Goal: Information Seeking & Learning: Find specific fact

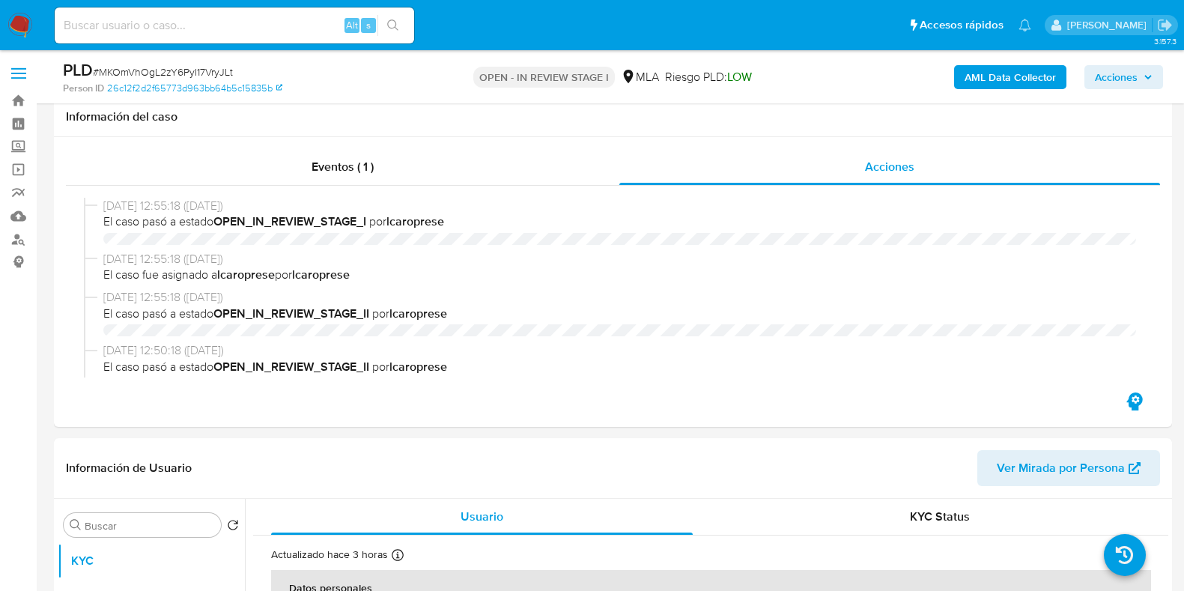
select select "10"
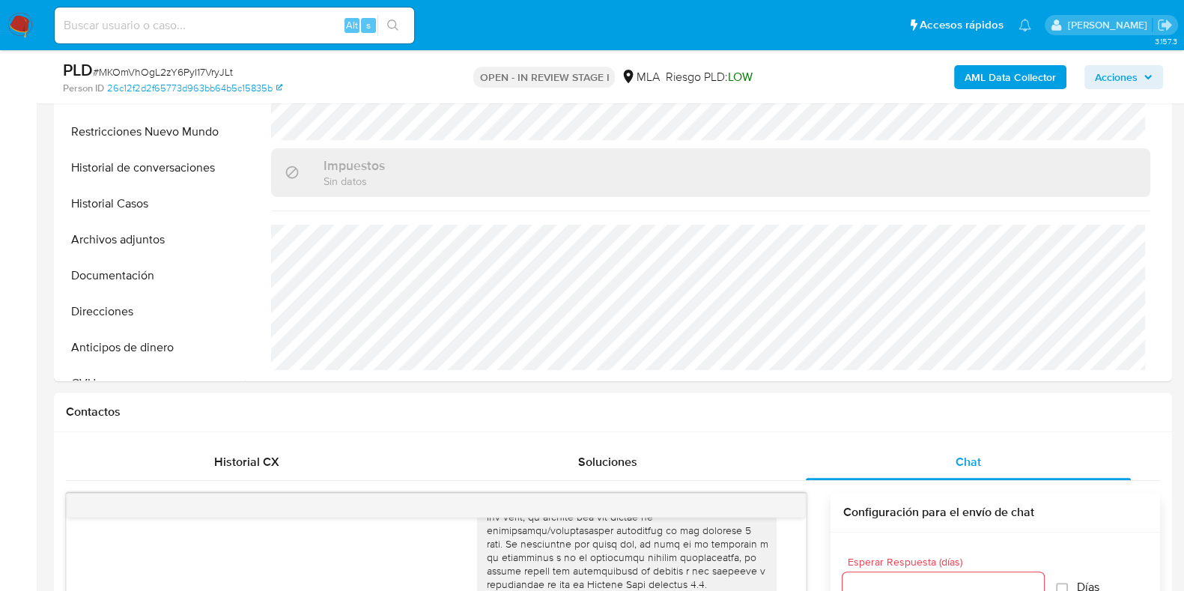
scroll to position [281, 0]
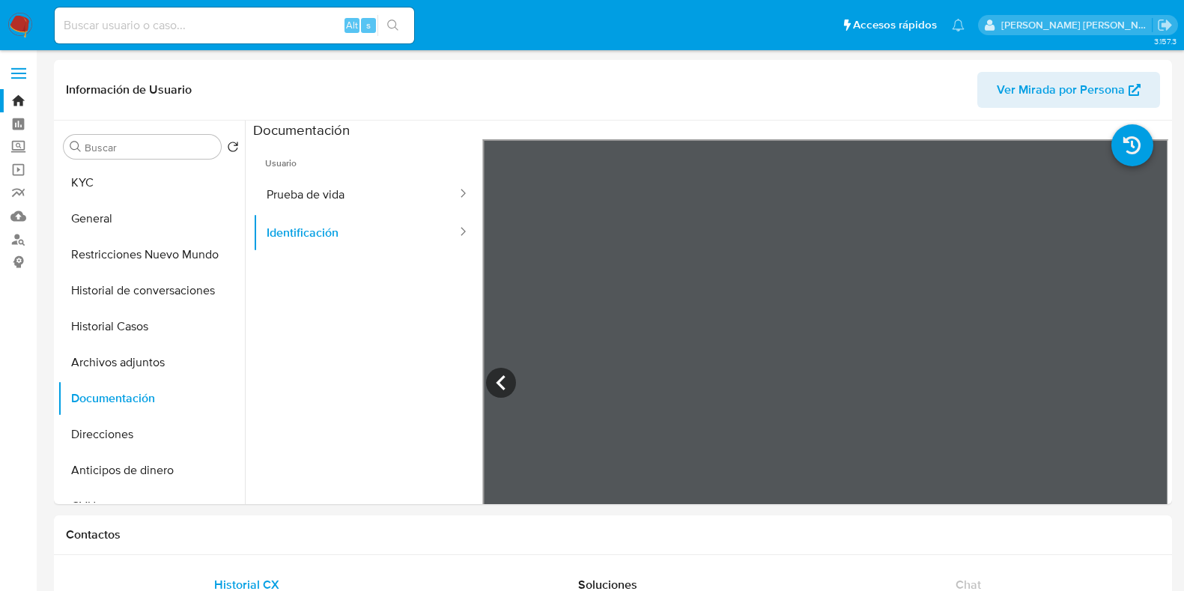
select select "10"
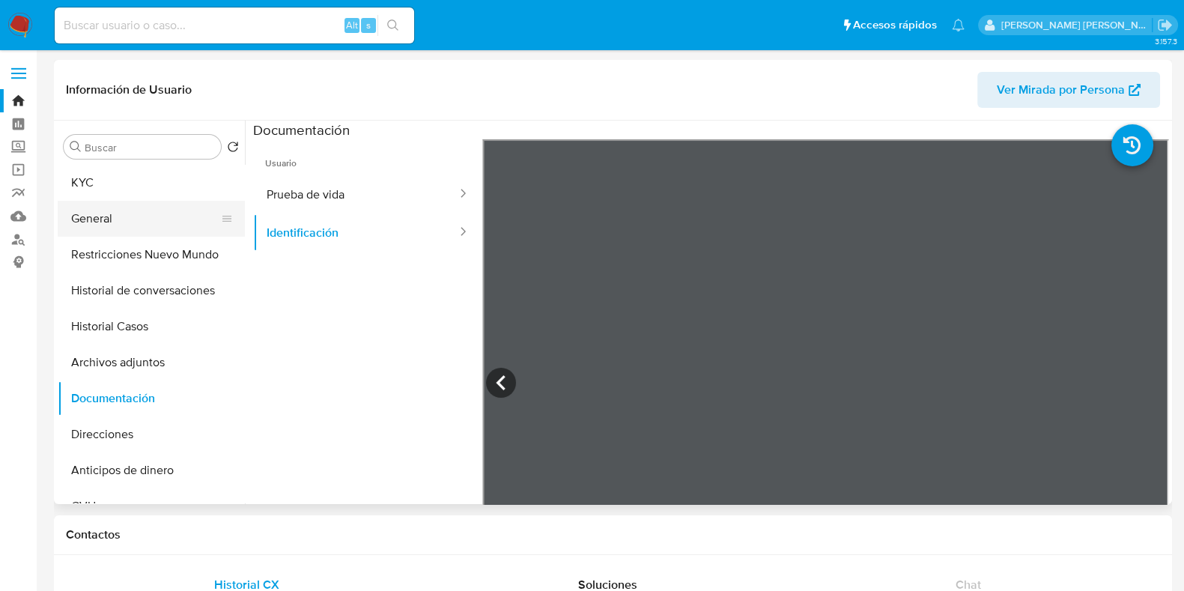
click at [90, 202] on button "General" at bounding box center [145, 219] width 175 height 36
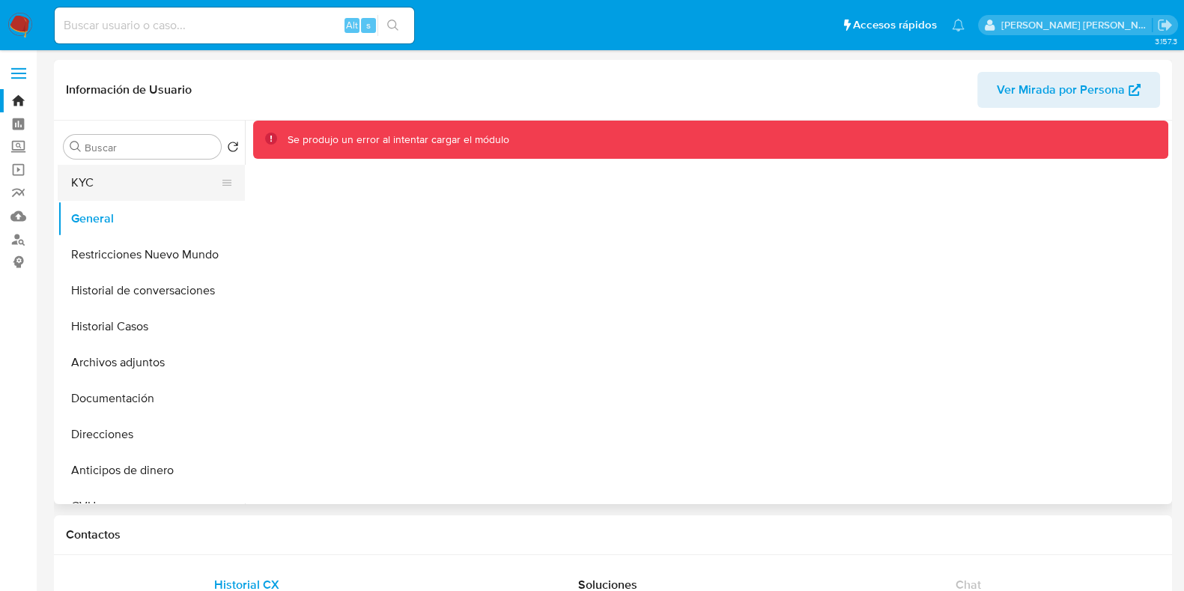
click at [133, 194] on button "KYC" at bounding box center [145, 183] width 175 height 36
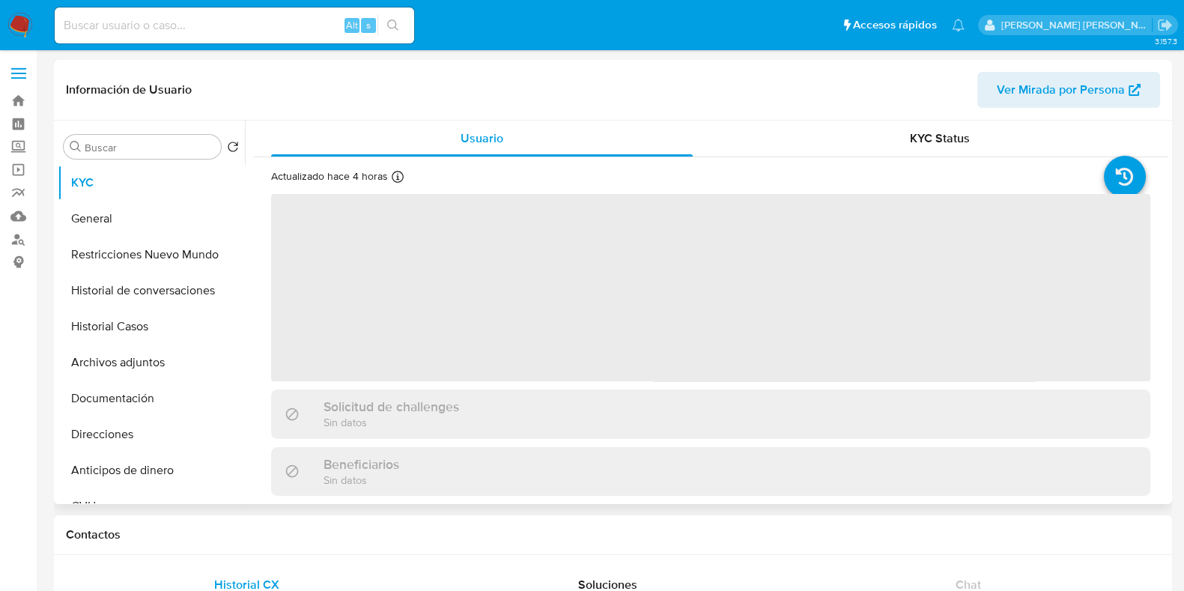
select select "10"
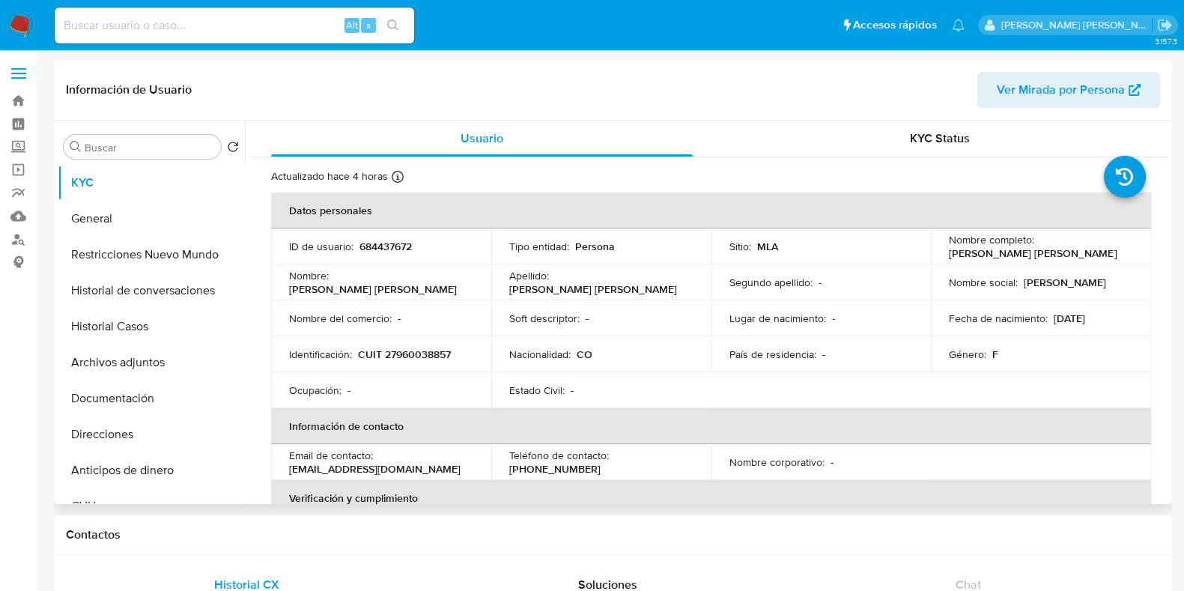
click at [420, 354] on p "CUIT 27960038857" at bounding box center [404, 354] width 93 height 13
copy p "27960038857"
